Goal: Task Accomplishment & Management: Use online tool/utility

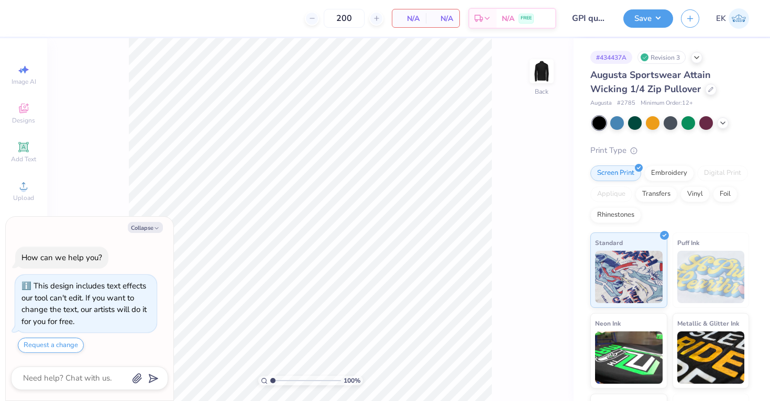
type textarea "x"
click at [660, 171] on div "Embroidery" at bounding box center [669, 172] width 50 height 16
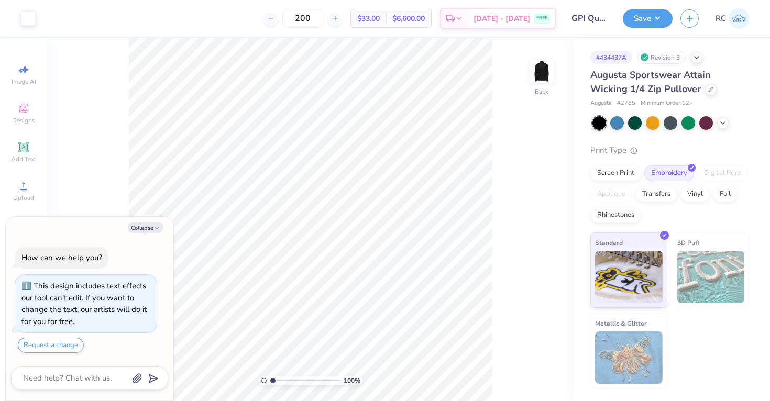
type textarea "x"
click at [524, 180] on input "4.00" at bounding box center [535, 179] width 38 height 15
type input "4.50"
type textarea "x"
type input "0.86"
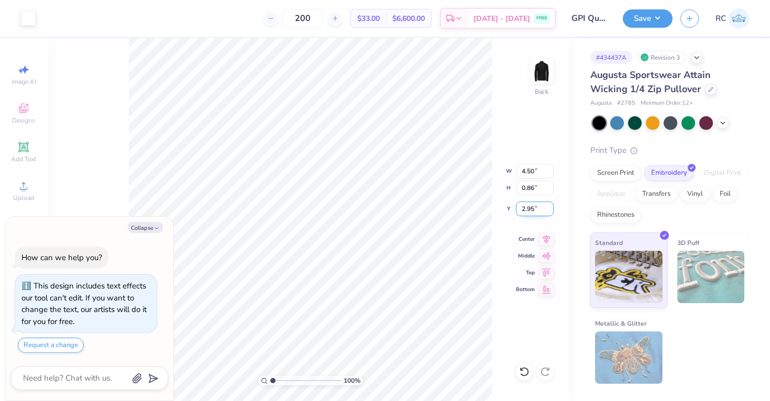
click at [534, 211] on input "2.95" at bounding box center [535, 209] width 38 height 15
type input "2"
type input "3"
type textarea "x"
type input "3.00"
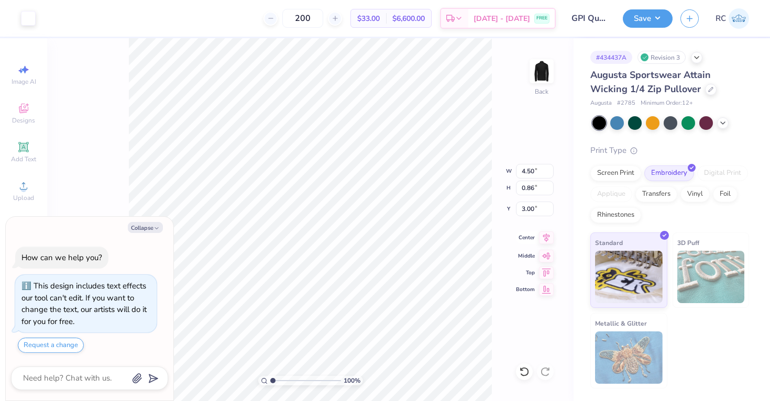
click at [546, 239] on icon at bounding box center [546, 237] width 15 height 13
click at [549, 258] on icon at bounding box center [546, 254] width 15 height 13
type textarea "x"
type input "13.69"
type textarea "x"
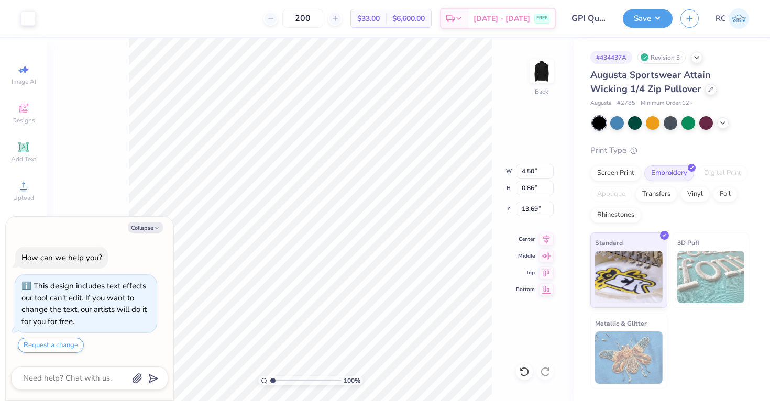
type input "3.00"
click at [653, 21] on button "Save" at bounding box center [648, 17] width 50 height 18
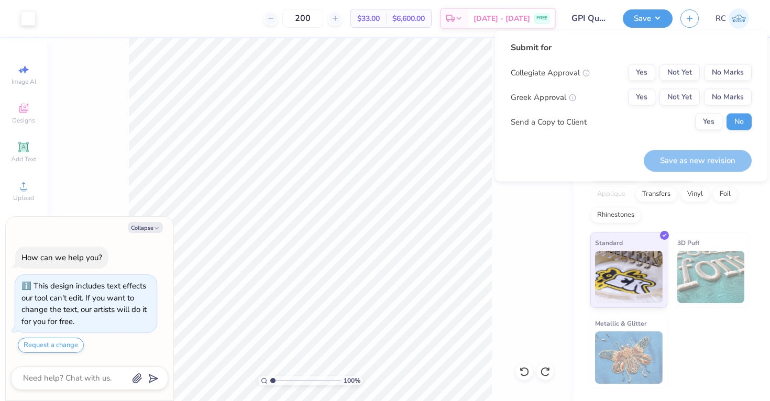
click at [741, 86] on div "Collegiate Approval Yes Not Yet No Marks Greek Approval Yes Not Yet No Marks Se…" at bounding box center [631, 97] width 241 height 66
click at [737, 74] on button "No Marks" at bounding box center [728, 72] width 48 height 17
click at [737, 101] on button "No Marks" at bounding box center [728, 97] width 48 height 17
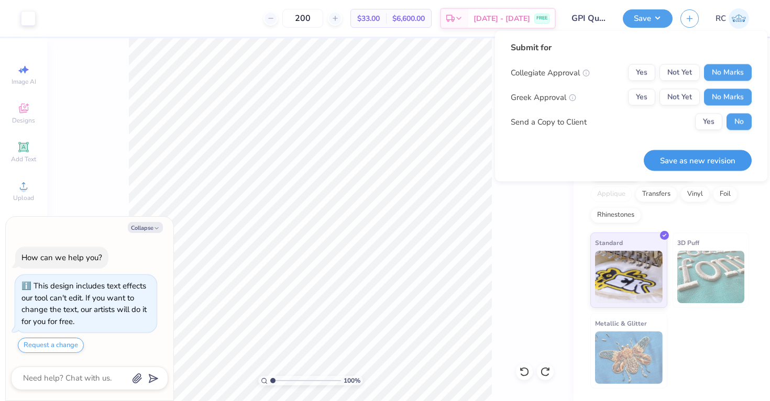
click at [724, 165] on button "Save as new revision" at bounding box center [698, 160] width 108 height 21
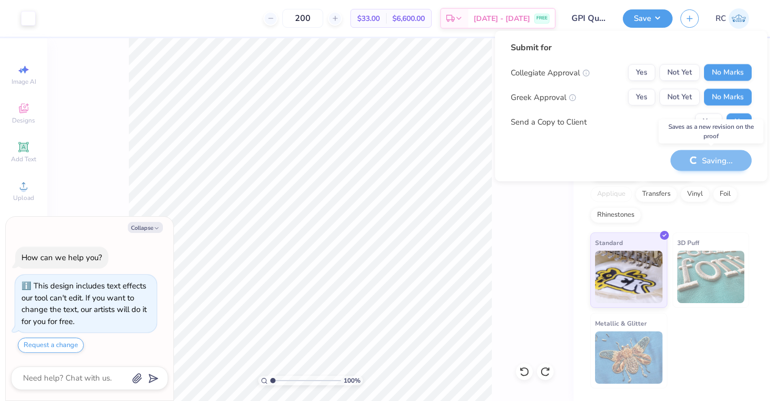
type textarea "x"
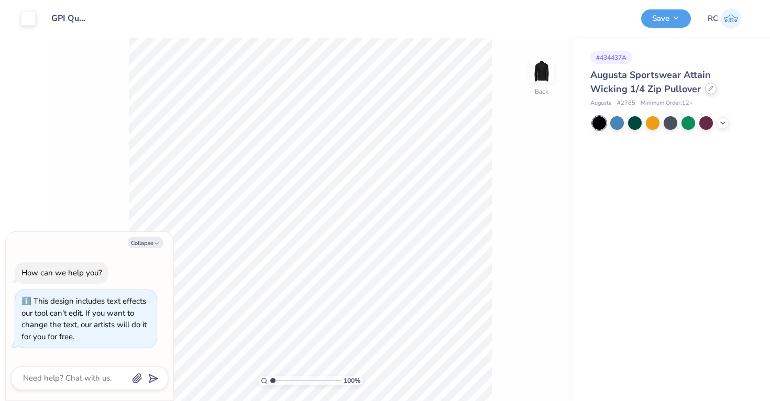
click at [705, 91] on div at bounding box center [711, 89] width 12 height 12
type textarea "x"
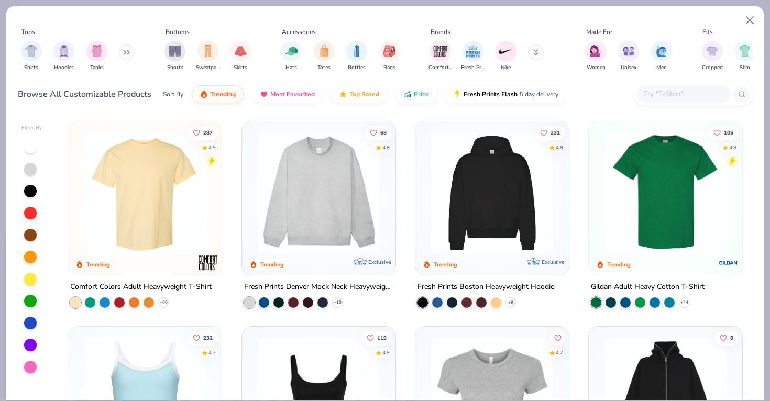
click at [671, 99] on input "text" at bounding box center [683, 94] width 81 height 12
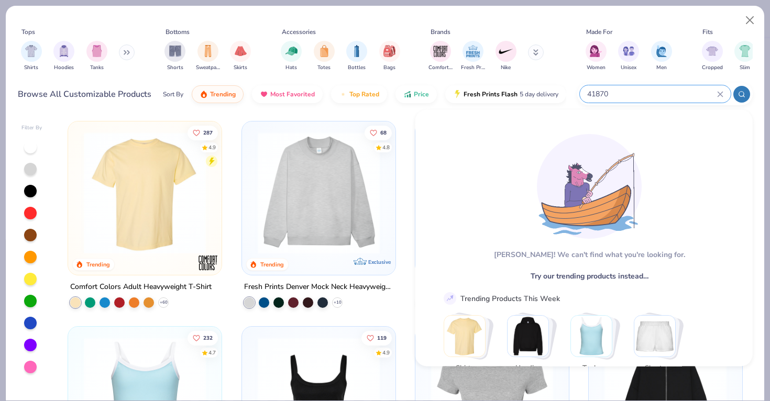
click at [656, 93] on input "41870" at bounding box center [651, 94] width 131 height 12
type input "4"
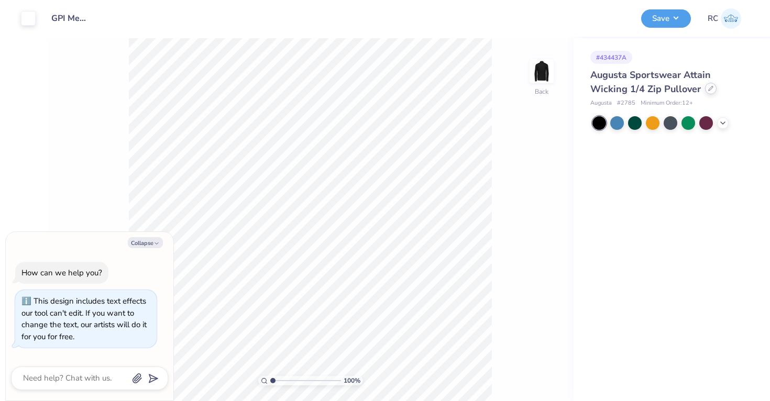
click at [705, 93] on div at bounding box center [711, 89] width 12 height 12
type textarea "x"
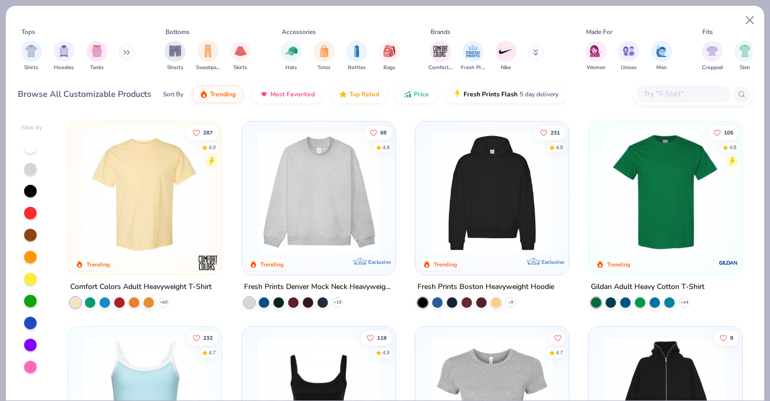
click at [665, 93] on input "text" at bounding box center [683, 94] width 81 height 12
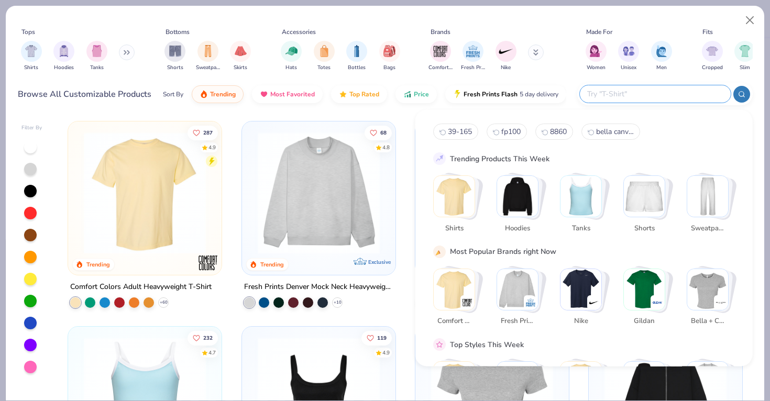
type input "t"
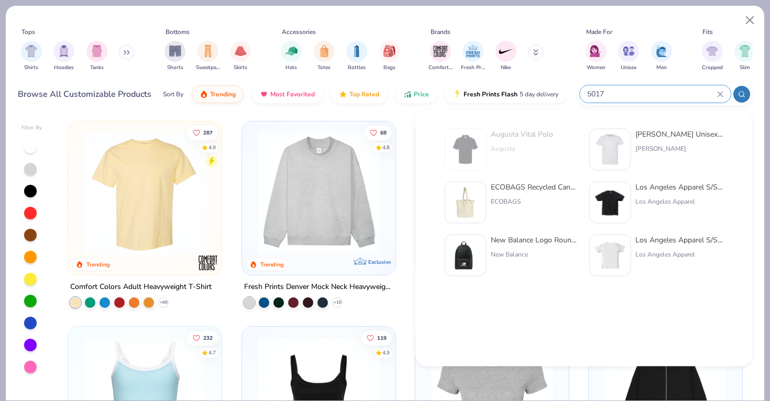
type input "5017"
click at [472, 154] on img at bounding box center [465, 150] width 32 height 32
click at [466, 148] on img at bounding box center [465, 150] width 32 height 32
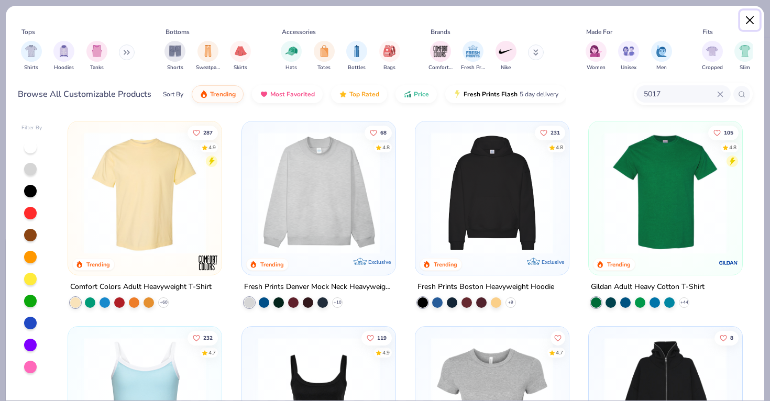
click at [749, 21] on button "Close" at bounding box center [750, 20] width 20 height 20
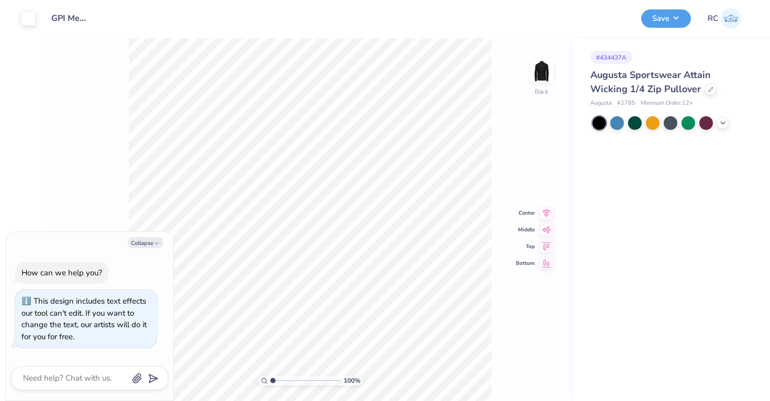
click at [514, 168] on div "100 % Back Center Middle Top Bottom" at bounding box center [310, 219] width 526 height 363
type textarea "x"
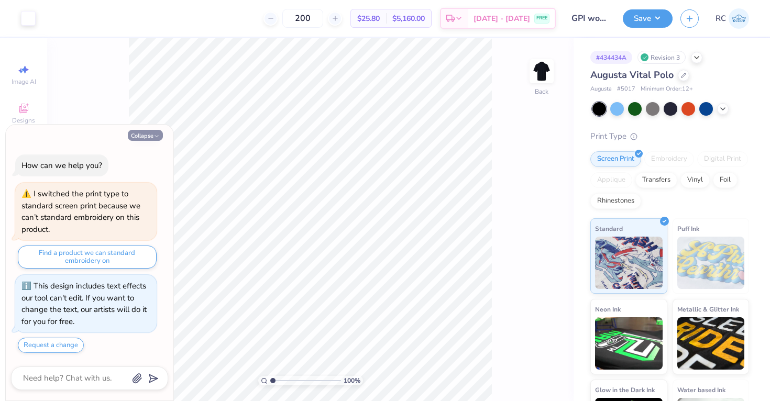
click at [151, 134] on button "Collapse" at bounding box center [145, 135] width 35 height 11
type textarea "x"
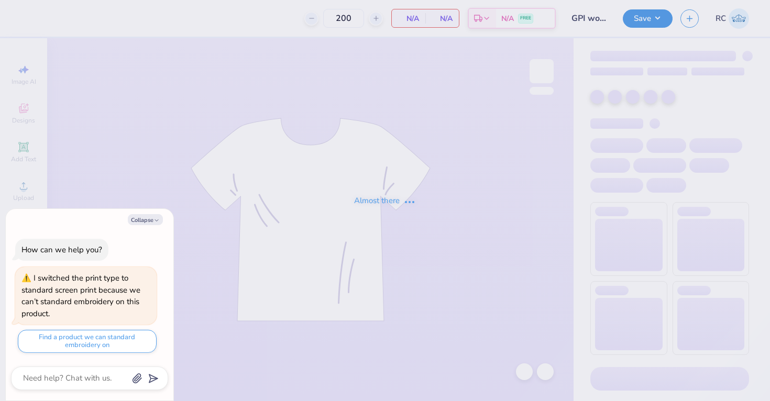
type textarea "x"
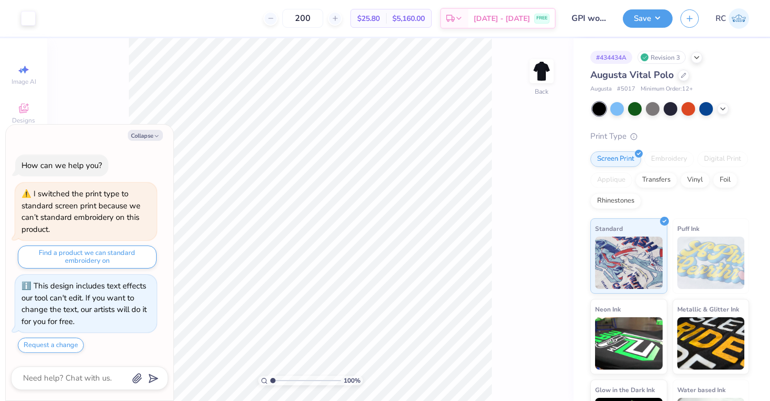
click at [667, 154] on div "Embroidery" at bounding box center [669, 159] width 50 height 16
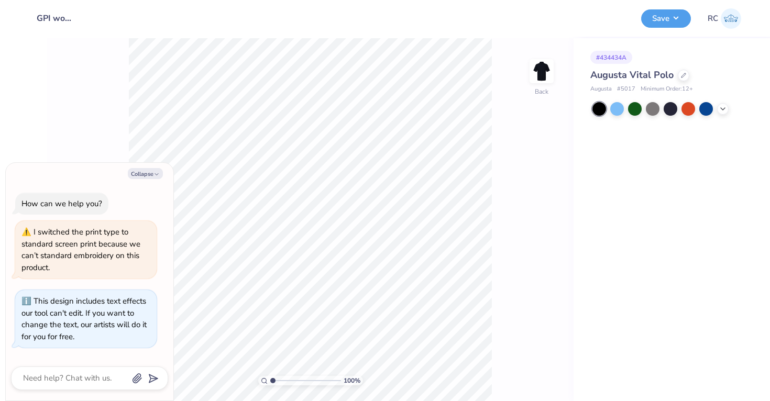
type textarea "x"
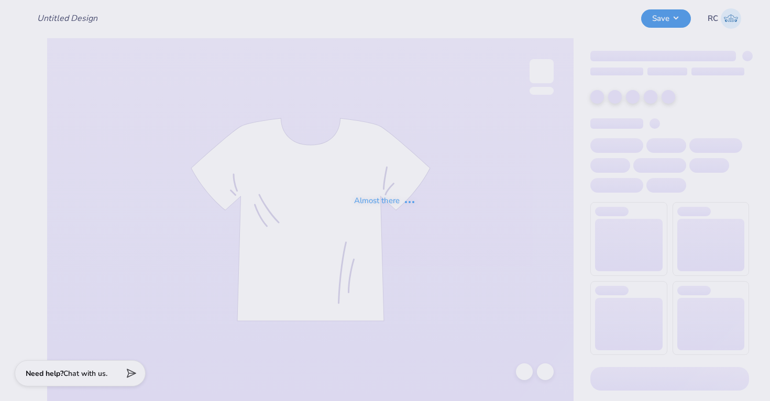
type input "GPI T-Shirts 2025"
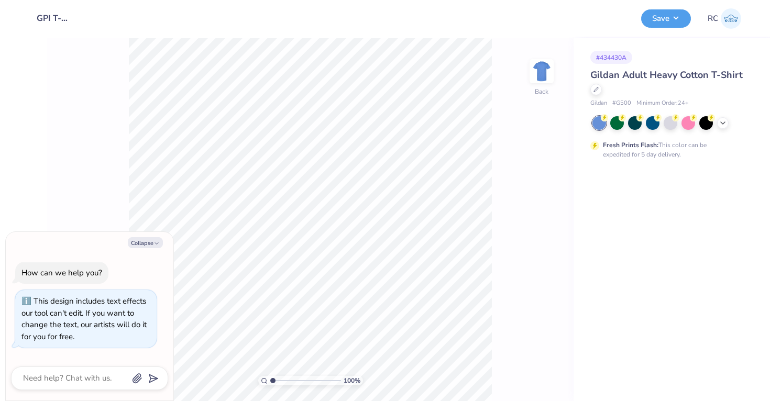
type textarea "x"
